Goal: Task Accomplishment & Management: Use online tool/utility

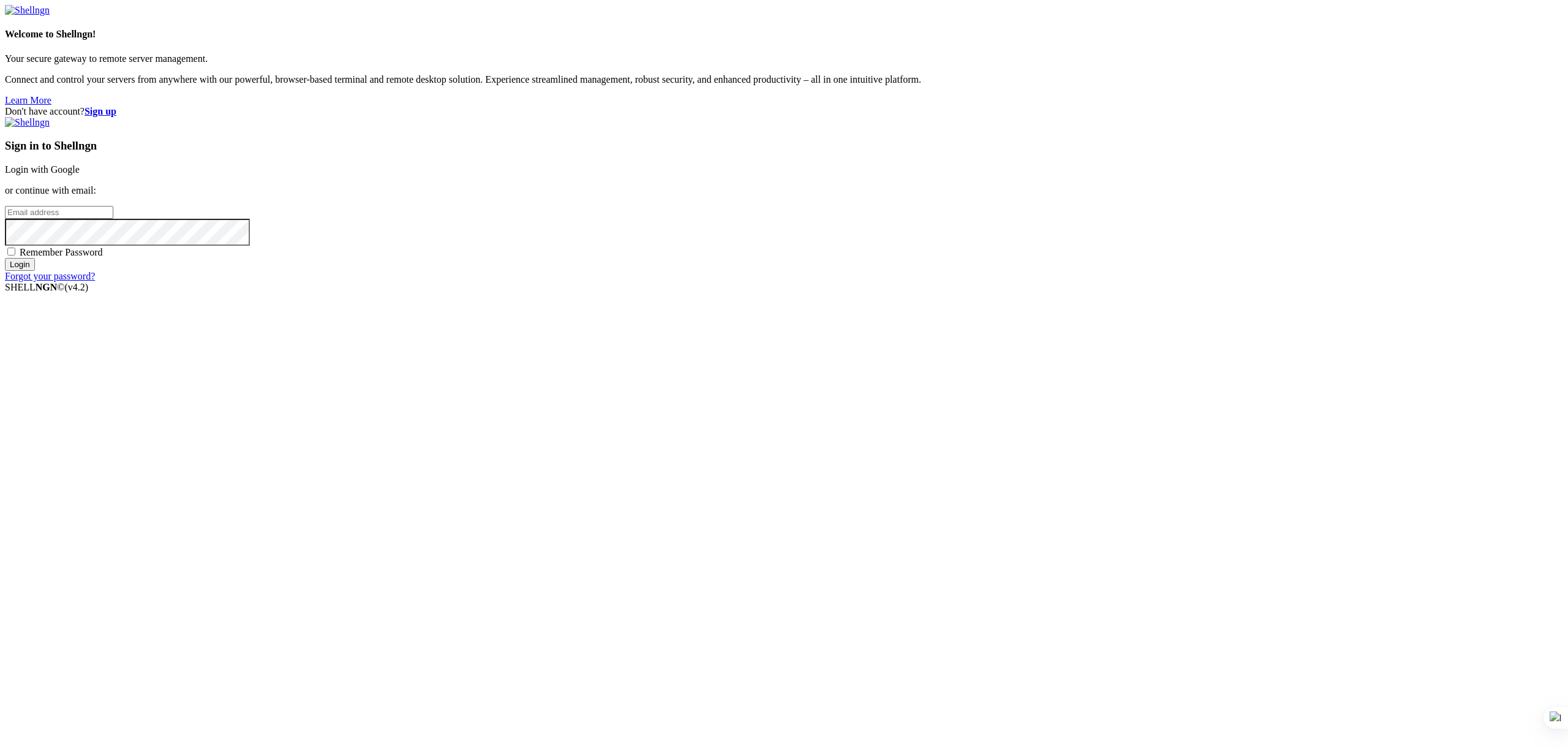
type input "[PERSON_NAME][EMAIL_ADDRESS][DOMAIN_NAME]"
click at [35, 270] on input "Login" at bounding box center [19, 264] width 30 height 13
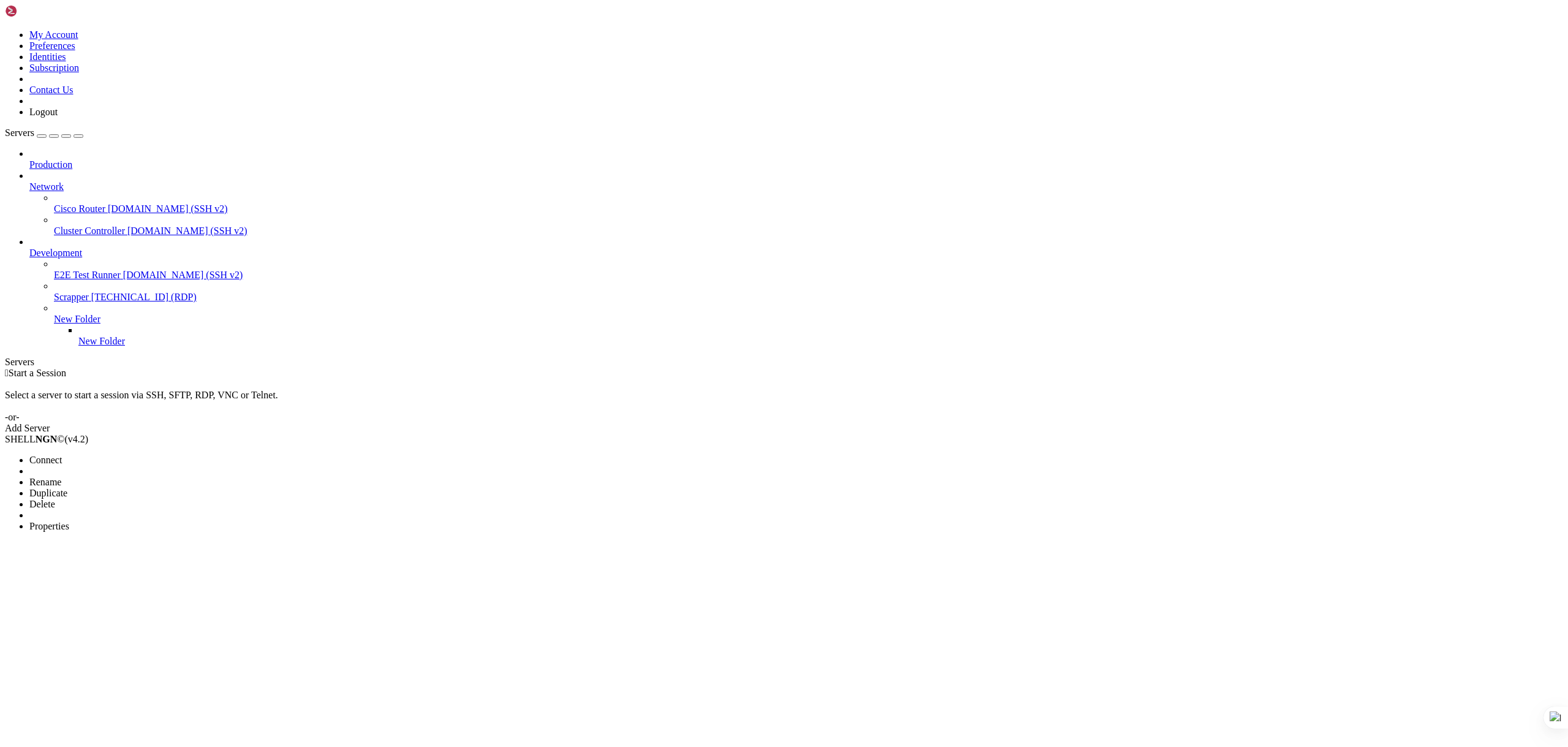
click at [69, 521] on span "Properties" at bounding box center [49, 526] width 40 height 11
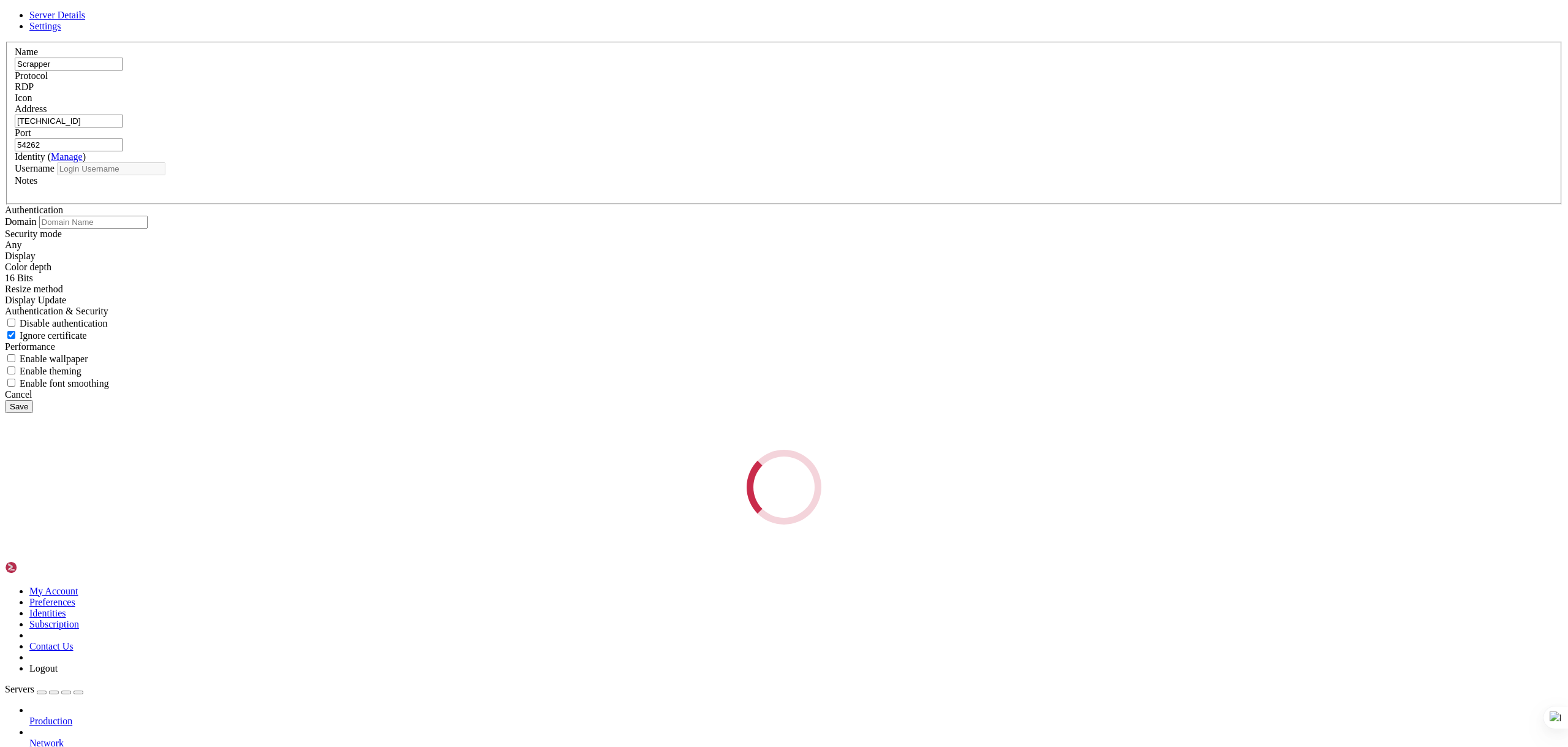
type input "Administrator"
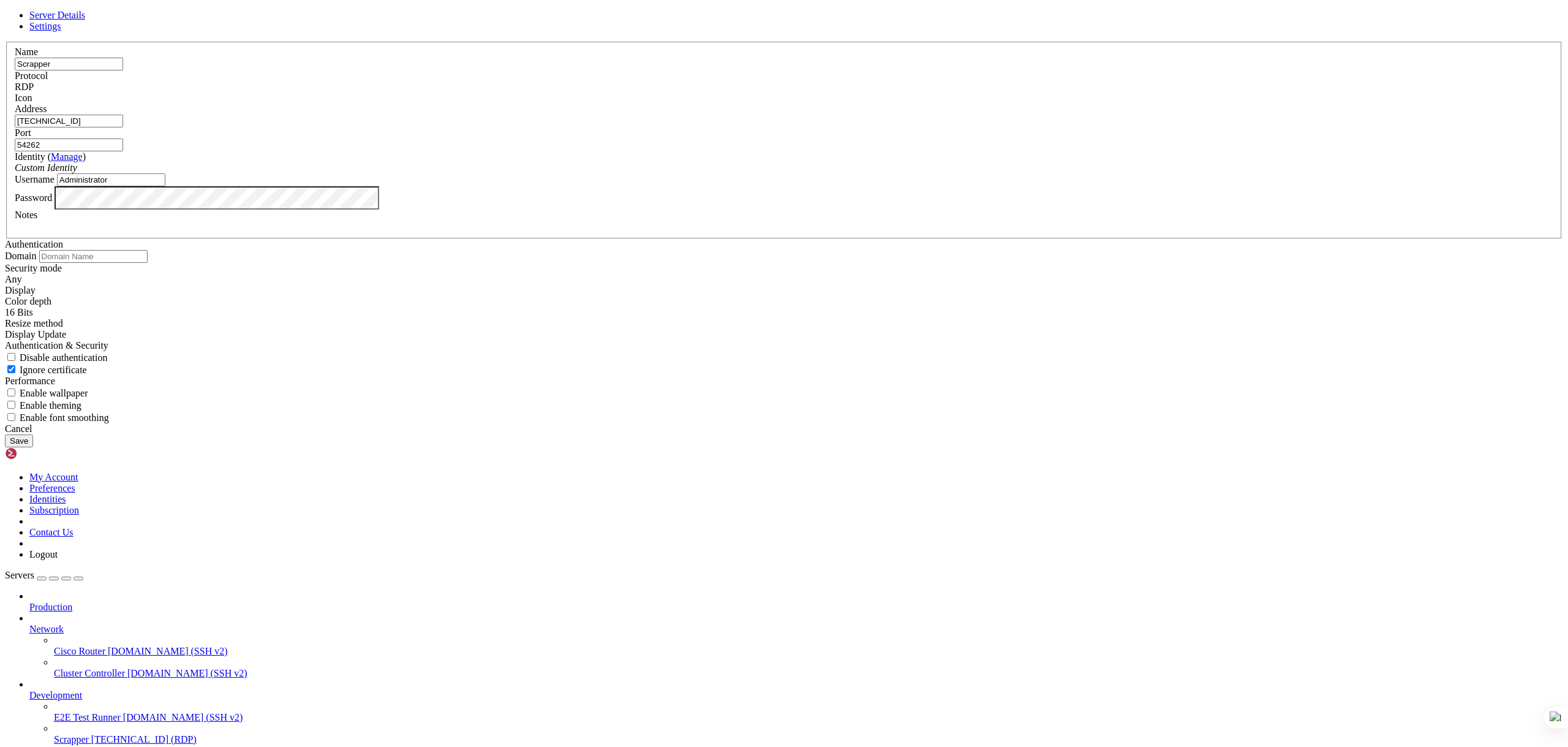
click at [61, 31] on span "Settings" at bounding box center [45, 26] width 32 height 11
click at [85, 20] on span "Server Details" at bounding box center [57, 15] width 56 height 11
click at [5, 41] on icon at bounding box center [5, 41] width 0 height 0
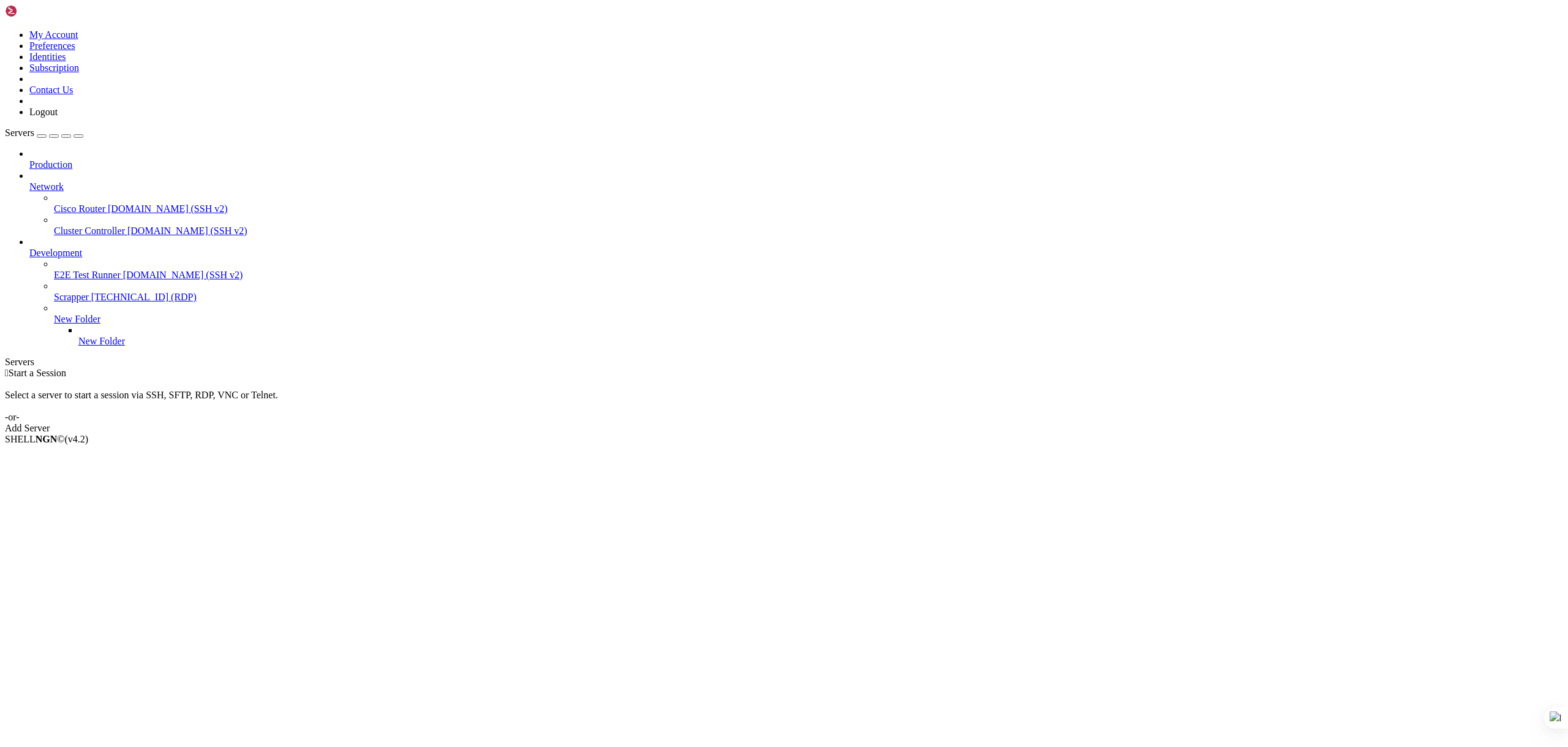
click at [234, 368] on div " Start a Session Select a server to start a session via SSH, SFTP, RDP, VNC or…" at bounding box center [784, 401] width 1558 height 66
click at [54, 292] on span "Scrapper" at bounding box center [71, 297] width 35 height 11
